Goal: Find specific page/section: Find specific page/section

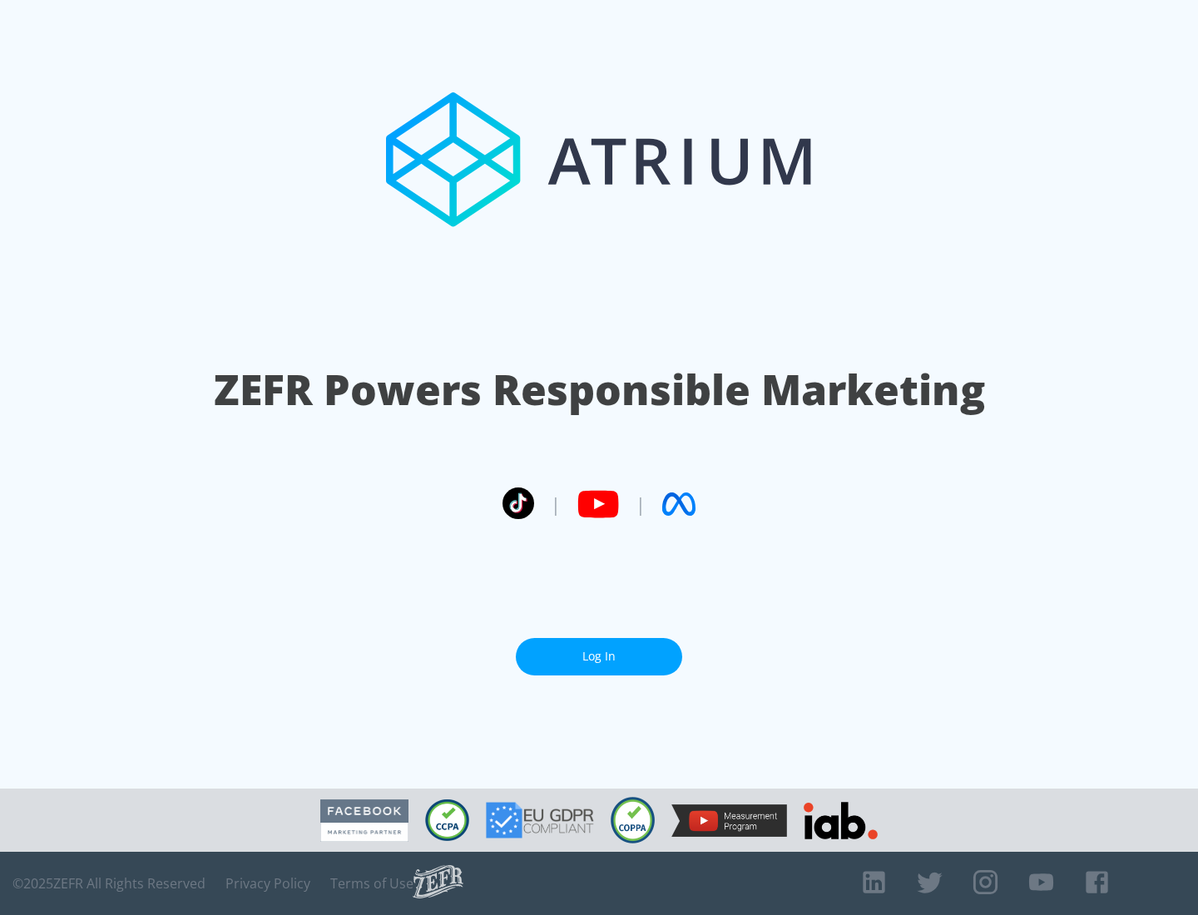
click at [599, 650] on link "Log In" at bounding box center [599, 656] width 166 height 37
